Goal: Transaction & Acquisition: Download file/media

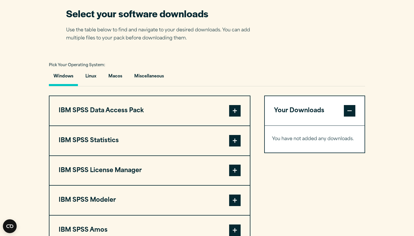
scroll to position [375, 0]
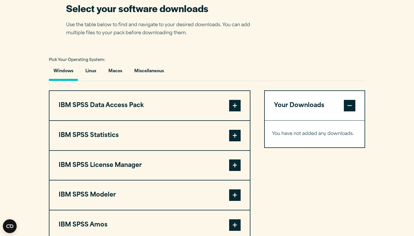
click at [236, 137] on span at bounding box center [234, 135] width 11 height 11
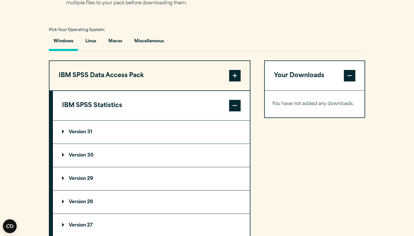
scroll to position [406, 0]
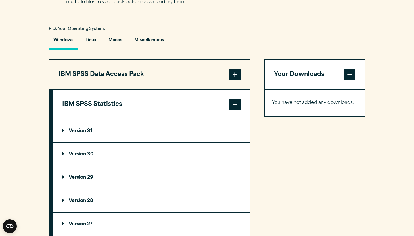
click at [155, 174] on summary "Version 29" at bounding box center [151, 177] width 197 height 23
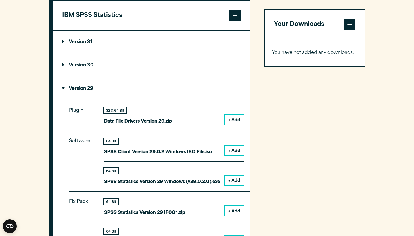
scroll to position [495, 0]
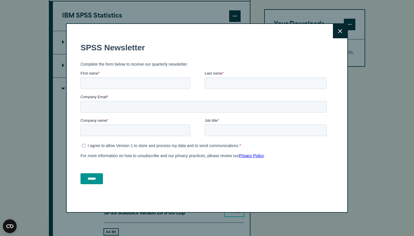
click at [338, 32] on icon at bounding box center [340, 31] width 4 height 4
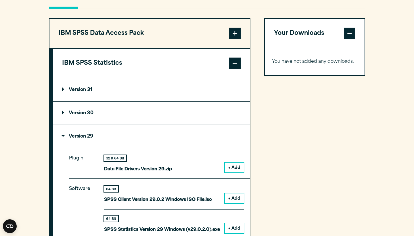
scroll to position [447, 0]
click at [194, 143] on summary "Version 29" at bounding box center [151, 136] width 197 height 23
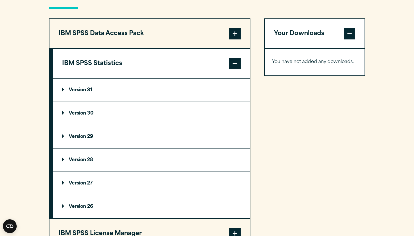
click at [78, 130] on summary "Version 29" at bounding box center [151, 136] width 197 height 23
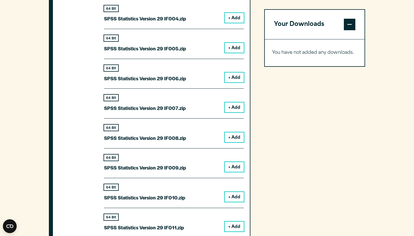
scroll to position [774, 0]
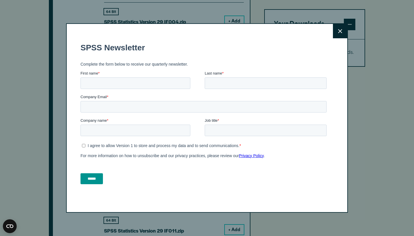
click at [342, 30] on button "Close" at bounding box center [340, 31] width 14 height 14
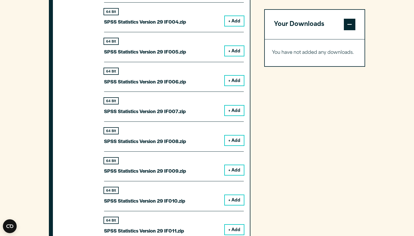
scroll to position [466, 0]
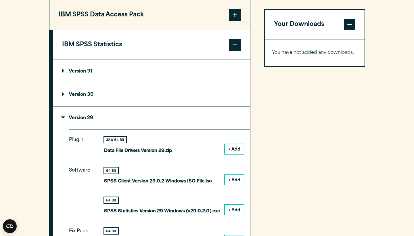
click at [232, 47] on span at bounding box center [234, 44] width 11 height 11
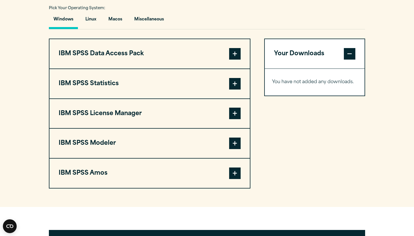
scroll to position [429, 0]
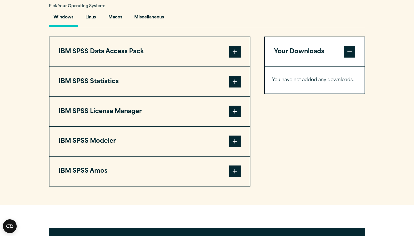
click at [231, 111] on span at bounding box center [234, 110] width 11 height 11
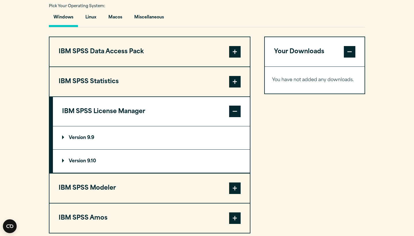
click at [173, 134] on summary "Version 9.9" at bounding box center [151, 137] width 197 height 23
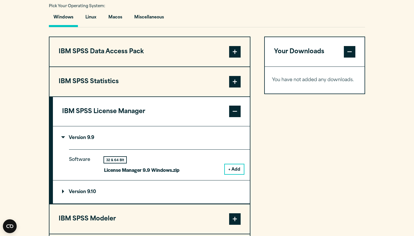
click at [233, 111] on span at bounding box center [234, 110] width 11 height 11
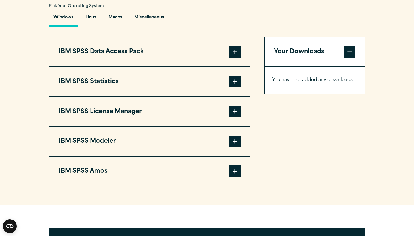
click at [234, 55] on span at bounding box center [234, 51] width 11 height 11
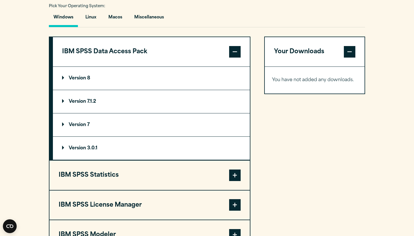
click at [235, 54] on span at bounding box center [234, 51] width 11 height 11
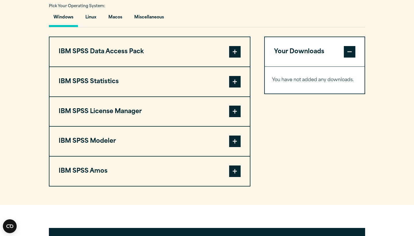
click at [233, 87] on span at bounding box center [234, 81] width 11 height 11
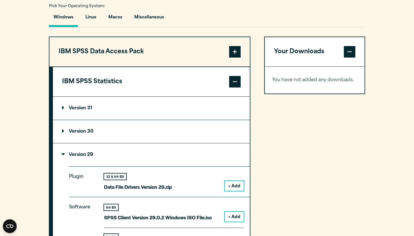
click at [129, 150] on summary "Version 29" at bounding box center [151, 154] width 197 height 23
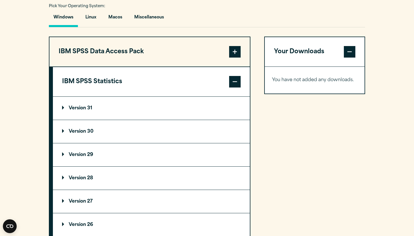
click at [129, 150] on summary "Version 29" at bounding box center [151, 154] width 197 height 23
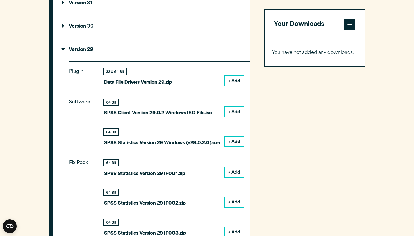
scroll to position [535, 0]
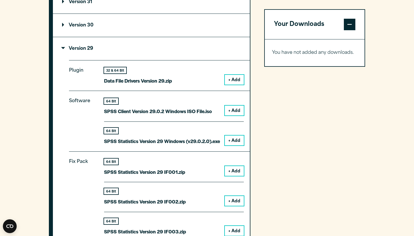
click at [230, 111] on button "+ Add" at bounding box center [234, 110] width 19 height 10
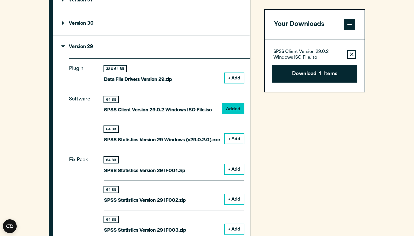
scroll to position [537, 0]
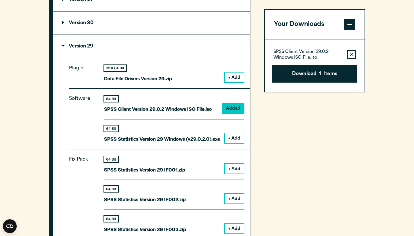
click at [232, 140] on button "+ Add" at bounding box center [234, 138] width 19 height 10
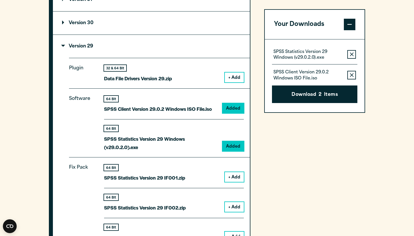
click at [350, 74] on icon "button" at bounding box center [352, 75] width 4 height 4
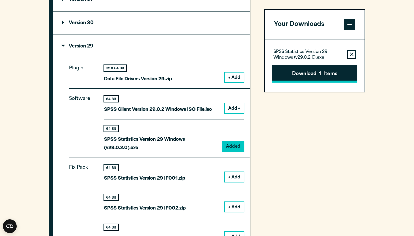
click at [320, 77] on span "1" at bounding box center [320, 73] width 2 height 7
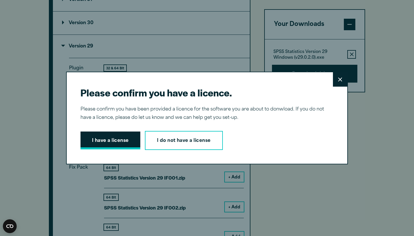
click at [116, 143] on button "I have a license" at bounding box center [110, 140] width 60 height 18
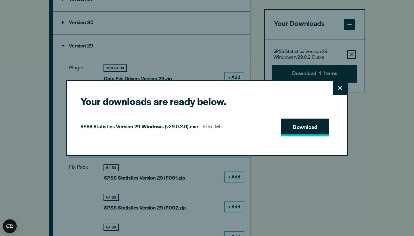
click at [289, 127] on link "Download" at bounding box center [305, 127] width 48 height 18
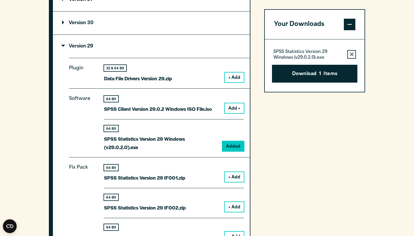
click at [280, 196] on div "Your downloads are ready below. Close SPSS Statistics Version 29 Windows (v29.0…" at bounding box center [207, 118] width 414 height 236
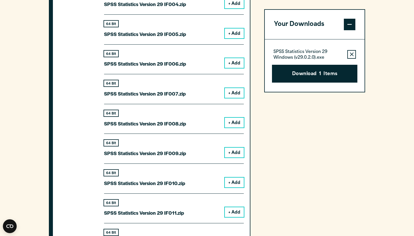
scroll to position [803, 0]
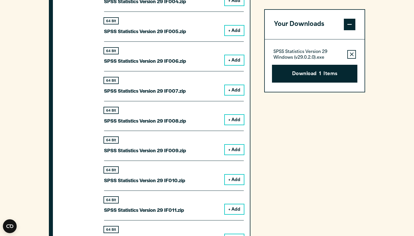
click at [312, 152] on div "Your Downloads SPSS Statistics Version 29 Windows (v29.0.2.0).exe Remove this i…" at bounding box center [314, 36] width 101 height 747
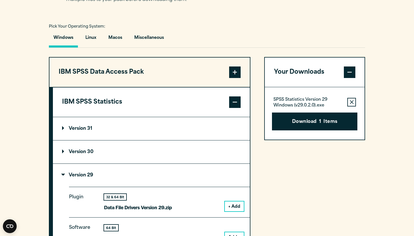
scroll to position [420, 0]
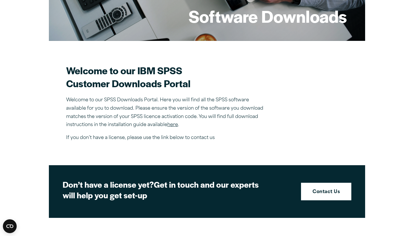
scroll to position [118, 0]
click at [174, 125] on link "here" at bounding box center [172, 124] width 11 height 5
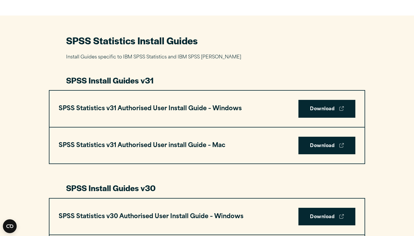
scroll to position [250, 0]
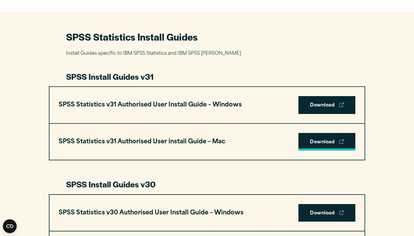
click at [322, 137] on link "Download" at bounding box center [326, 142] width 57 height 18
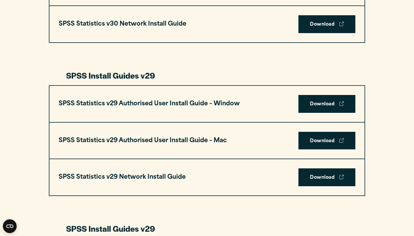
scroll to position [512, 0]
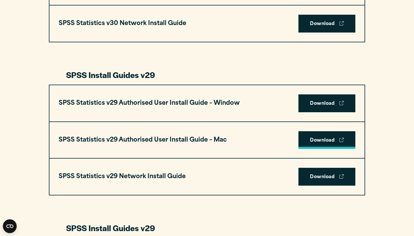
click at [305, 134] on link "Download" at bounding box center [326, 140] width 57 height 18
click at [335, 138] on link "Download" at bounding box center [326, 140] width 57 height 18
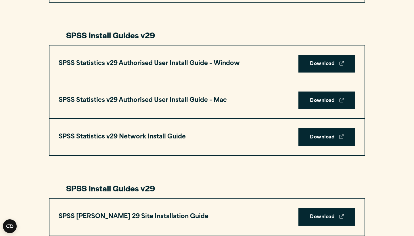
scroll to position [550, 0]
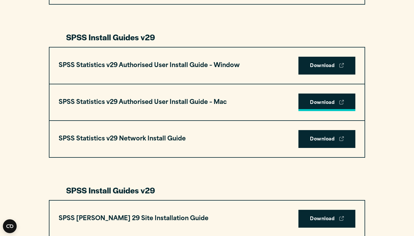
click at [332, 100] on link "Download" at bounding box center [326, 102] width 57 height 18
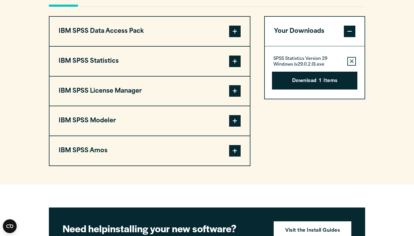
scroll to position [450, 0]
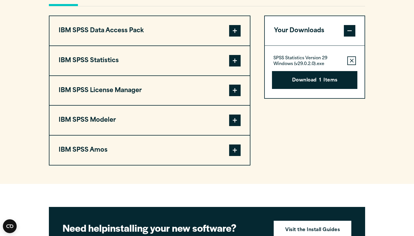
click at [199, 61] on button "IBM SPSS Statistics" at bounding box center [149, 60] width 200 height 29
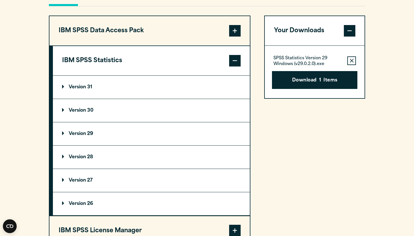
click at [155, 136] on summary "Version 29" at bounding box center [151, 133] width 197 height 23
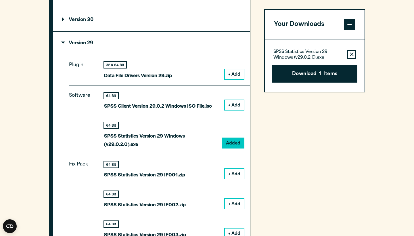
scroll to position [543, 0]
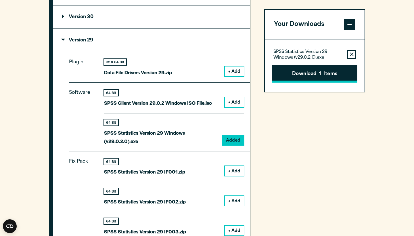
click at [313, 70] on button "Download 1 Items" at bounding box center [314, 74] width 85 height 18
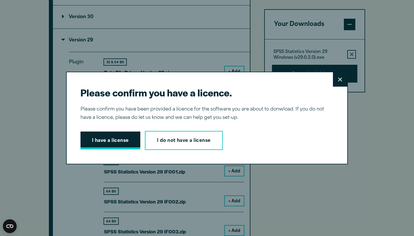
click at [120, 142] on button "I have a license" at bounding box center [110, 140] width 60 height 18
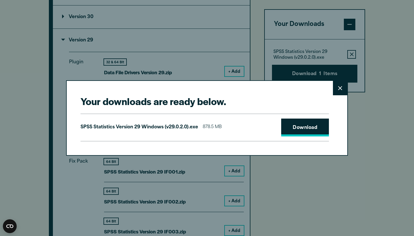
click at [293, 129] on link "Download" at bounding box center [305, 127] width 48 height 18
click at [342, 93] on button "Close" at bounding box center [340, 88] width 14 height 14
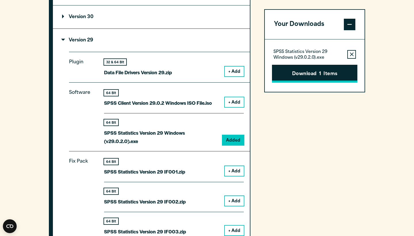
click at [299, 74] on button "Download 1 Items" at bounding box center [314, 74] width 85 height 18
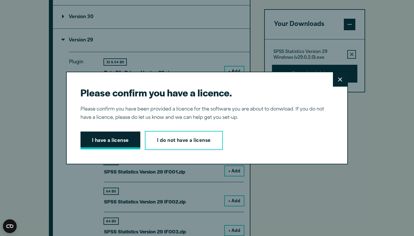
click at [104, 147] on button "I have a license" at bounding box center [110, 140] width 60 height 18
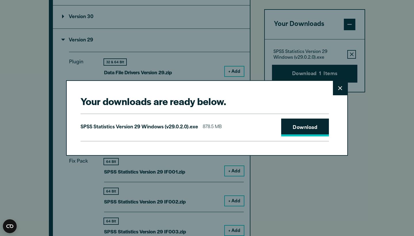
click at [293, 129] on link "Download" at bounding box center [305, 127] width 48 height 18
click at [339, 90] on icon at bounding box center [340, 88] width 4 height 4
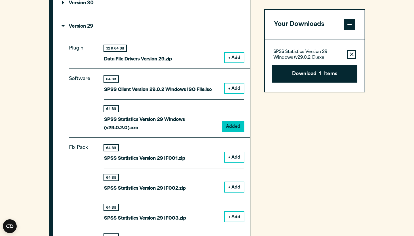
scroll to position [558, 0]
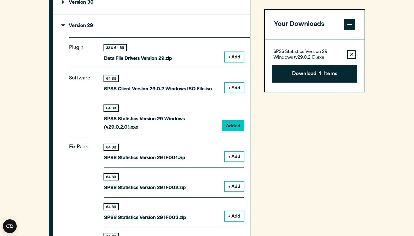
click at [235, 157] on button "+ Add" at bounding box center [234, 156] width 19 height 10
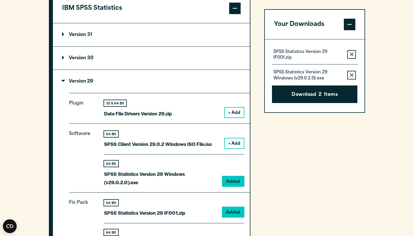
scroll to position [501, 0]
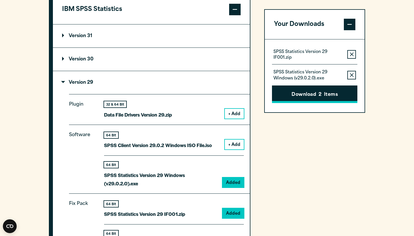
click at [309, 100] on button "Download 2 Items" at bounding box center [314, 94] width 85 height 18
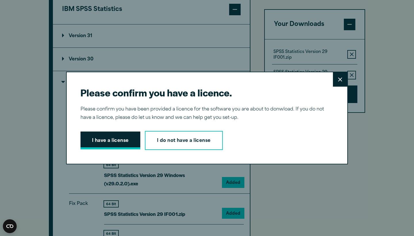
click at [128, 141] on button "I have a license" at bounding box center [110, 140] width 60 height 18
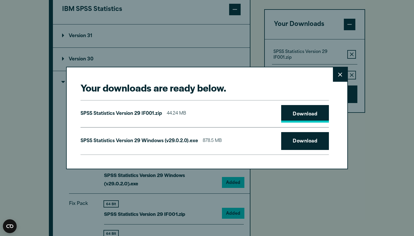
click at [292, 113] on link "Download" at bounding box center [305, 114] width 48 height 18
click at [335, 77] on button "Close" at bounding box center [340, 74] width 14 height 14
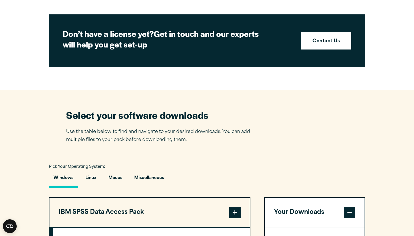
scroll to position [270, 0]
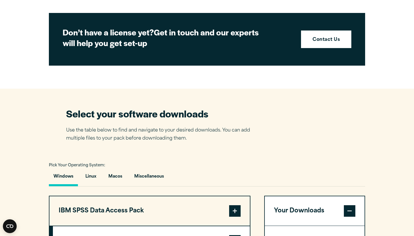
drag, startPoint x: 202, startPoint y: 179, endPoint x: 190, endPoint y: 181, distance: 12.3
click at [192, 181] on div "Windows Linux [GEOGRAPHIC_DATA] Miscellaneous" at bounding box center [207, 178] width 316 height 17
click at [116, 177] on button "Macos" at bounding box center [115, 178] width 23 height 16
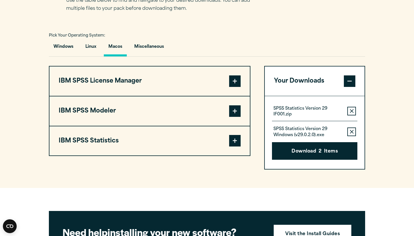
scroll to position [400, 0]
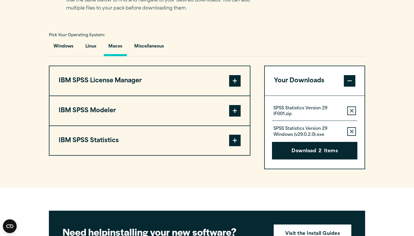
click at [167, 144] on button "IBM SPSS Statistics" at bounding box center [149, 140] width 200 height 29
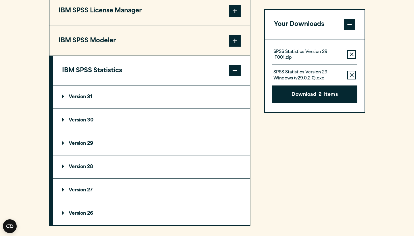
scroll to position [474, 0]
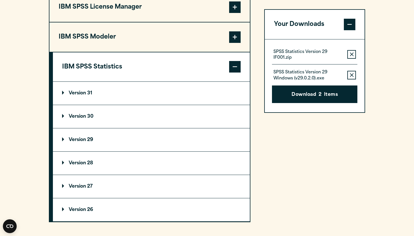
click at [126, 141] on summary "Version 29" at bounding box center [151, 139] width 197 height 23
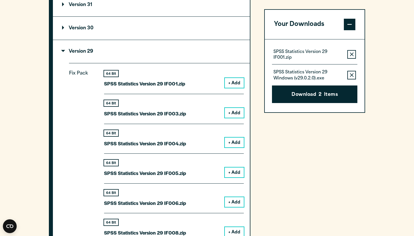
scroll to position [561, 0]
click at [240, 82] on button "+ Add" at bounding box center [234, 83] width 19 height 10
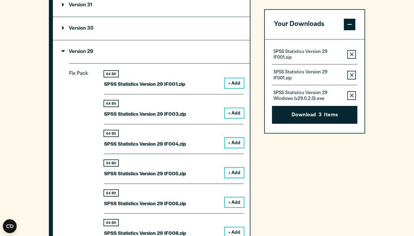
click at [239, 111] on button "+ Add" at bounding box center [234, 113] width 19 height 10
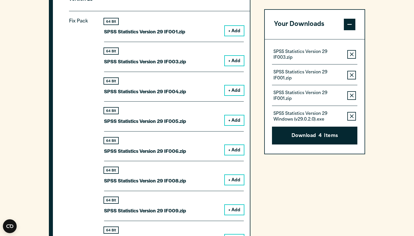
scroll to position [614, 0]
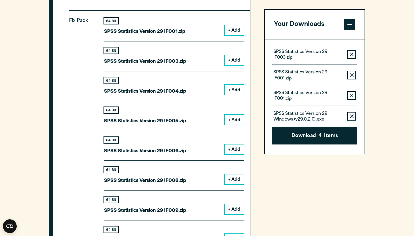
click at [231, 148] on button "+ Add" at bounding box center [234, 149] width 19 height 10
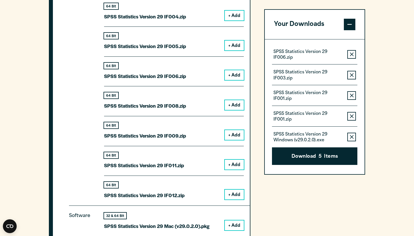
scroll to position [689, 0]
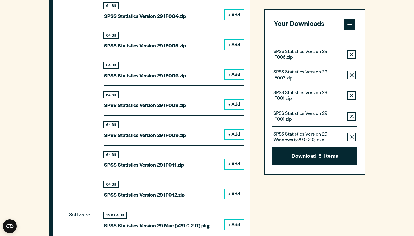
click at [233, 166] on button "+ Add" at bounding box center [234, 164] width 19 height 10
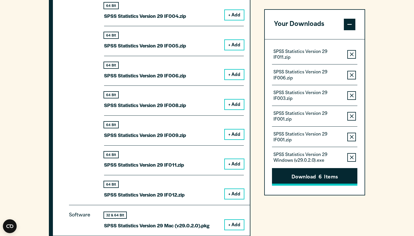
click at [287, 182] on button "Download 6 Items" at bounding box center [314, 177] width 85 height 18
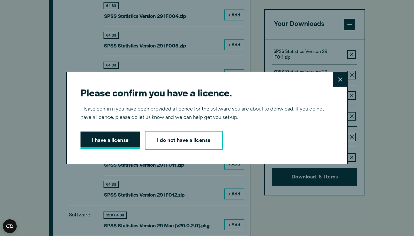
click at [121, 141] on button "I have a license" at bounding box center [110, 140] width 60 height 18
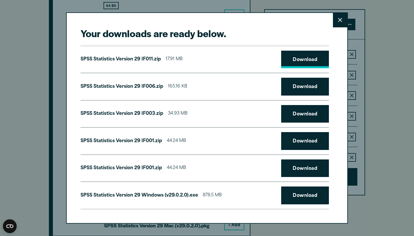
click at [305, 59] on link "Download" at bounding box center [305, 60] width 48 height 18
click at [296, 82] on link "Download" at bounding box center [305, 87] width 48 height 18
click at [299, 111] on link "Download" at bounding box center [305, 114] width 48 height 18
click at [295, 141] on link "Download" at bounding box center [305, 141] width 48 height 18
click at [300, 166] on link "Download" at bounding box center [305, 168] width 48 height 18
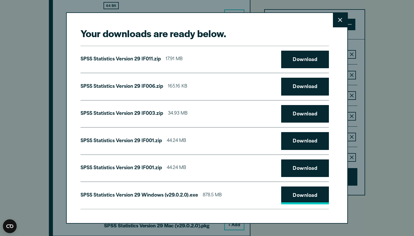
click at [304, 191] on link "Download" at bounding box center [305, 195] width 48 height 18
click at [341, 22] on icon at bounding box center [340, 20] width 4 height 4
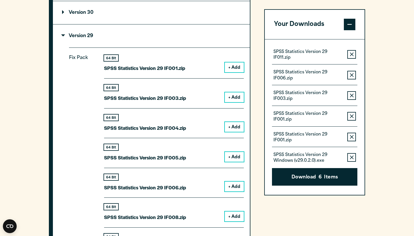
scroll to position [579, 0]
